Goal: Find specific page/section: Find specific page/section

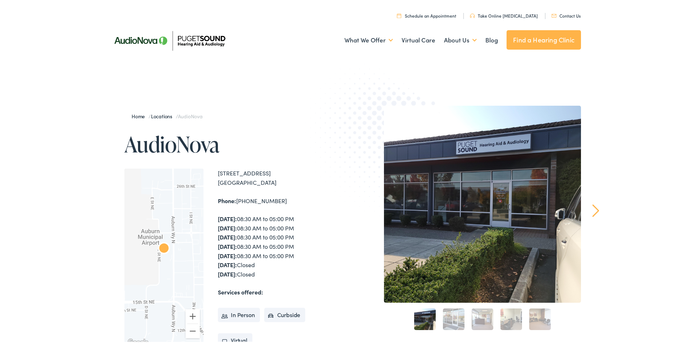
click at [570, 17] on link "Contact Us" at bounding box center [566, 14] width 29 height 6
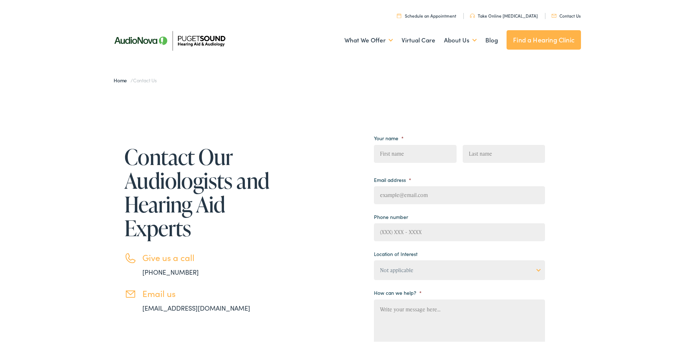
click at [528, 40] on link "Find a Hearing Clinic" at bounding box center [544, 38] width 74 height 19
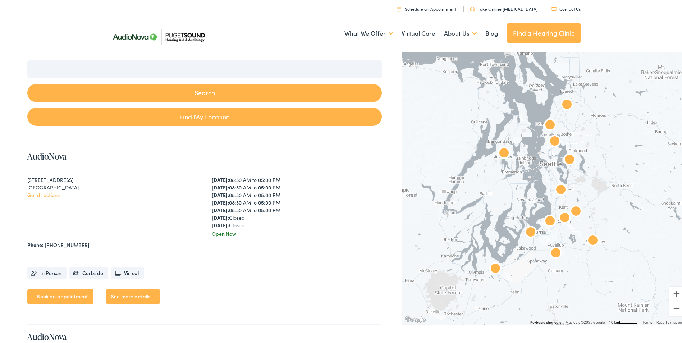
scroll to position [108, 0]
